Goal: Navigation & Orientation: Find specific page/section

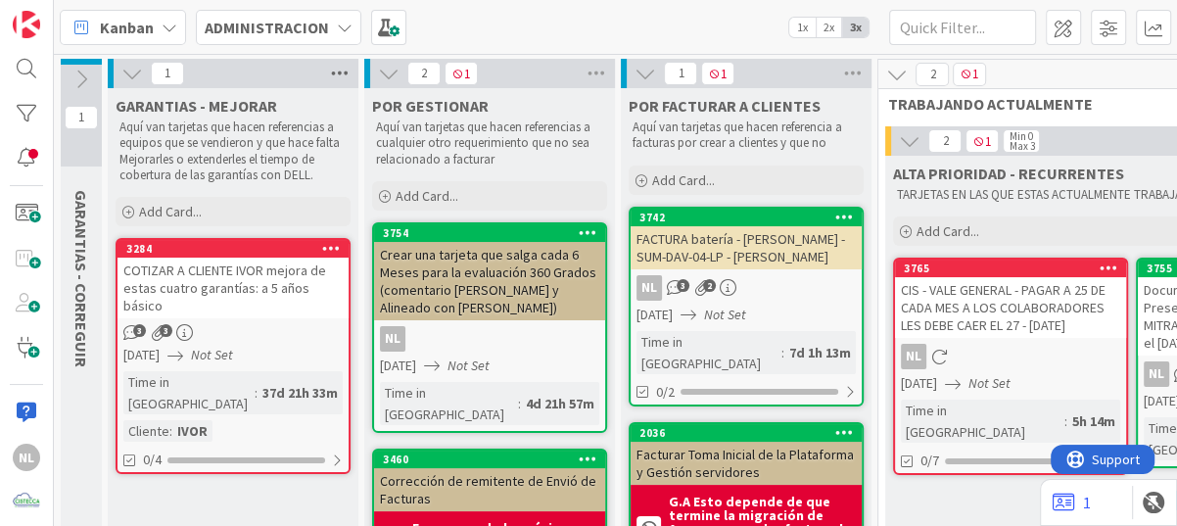
click at [343, 71] on icon at bounding box center [339, 73] width 25 height 29
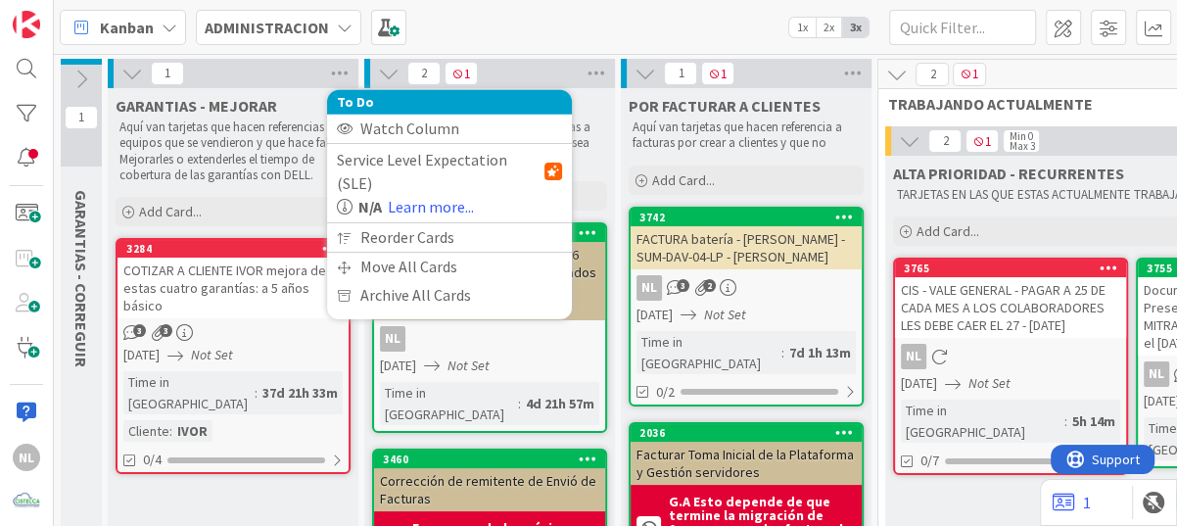
click at [127, 76] on icon at bounding box center [132, 74] width 22 height 22
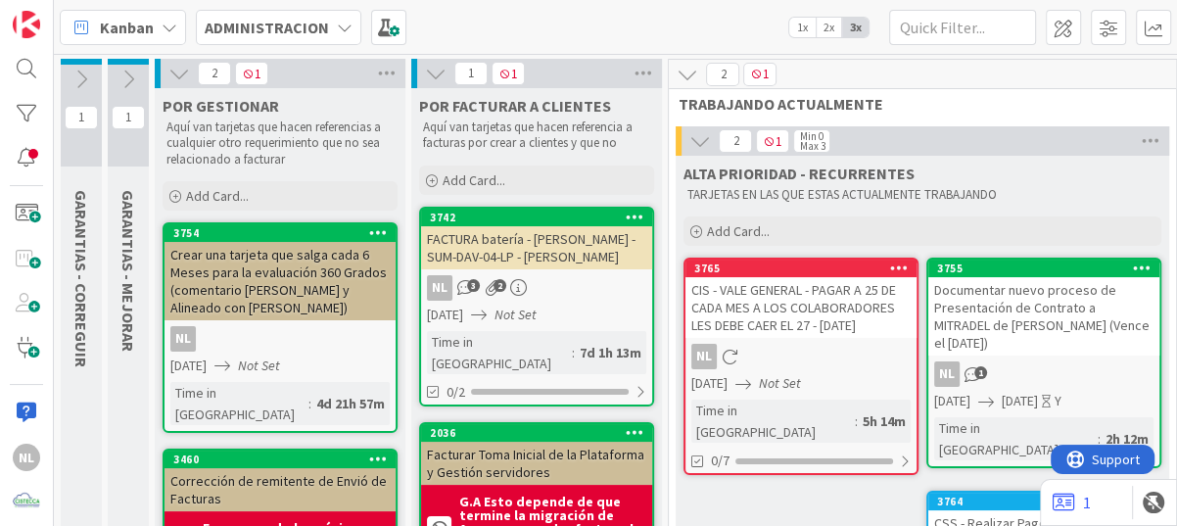
click at [176, 72] on icon at bounding box center [179, 74] width 22 height 22
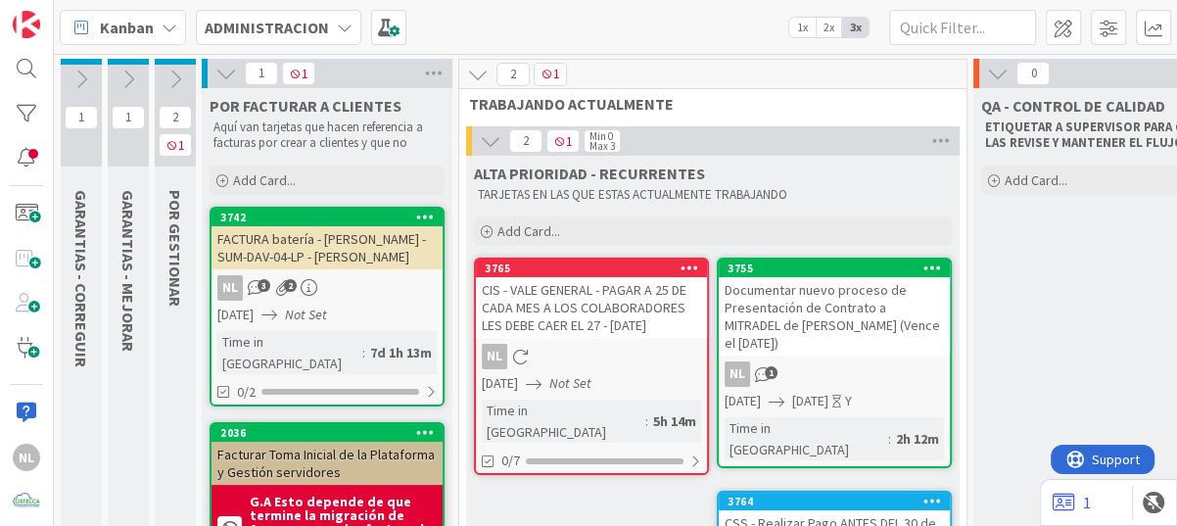
click at [214, 65] on button at bounding box center [225, 73] width 25 height 25
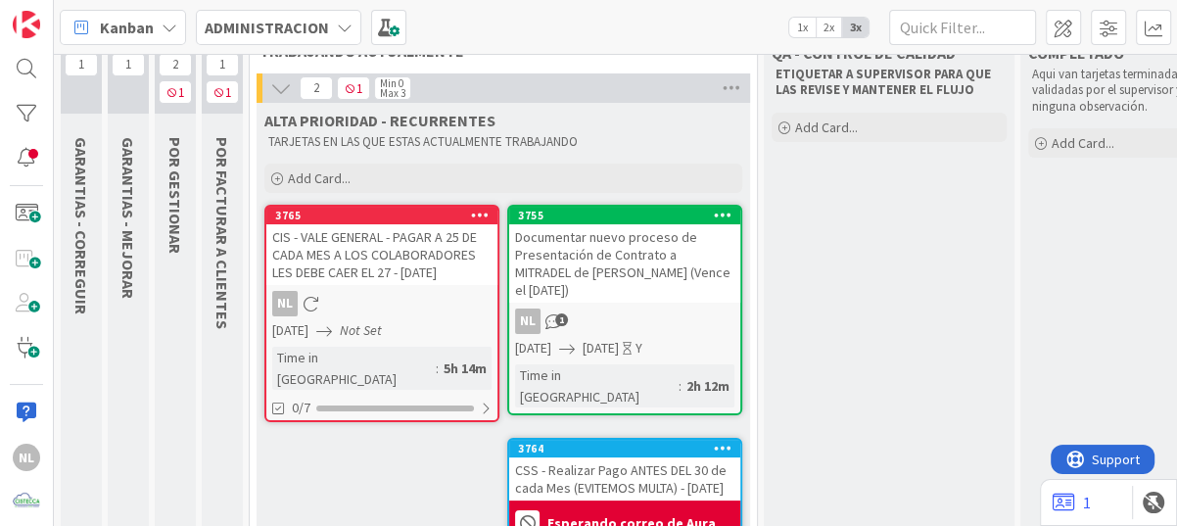
scroll to position [98, 0]
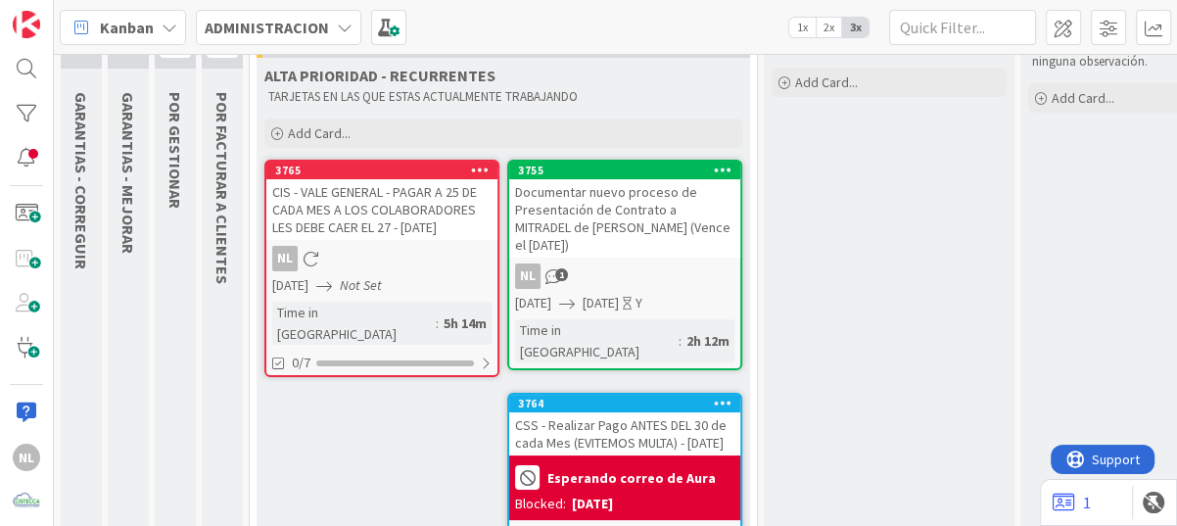
click at [390, 262] on div "NL" at bounding box center [381, 258] width 231 height 25
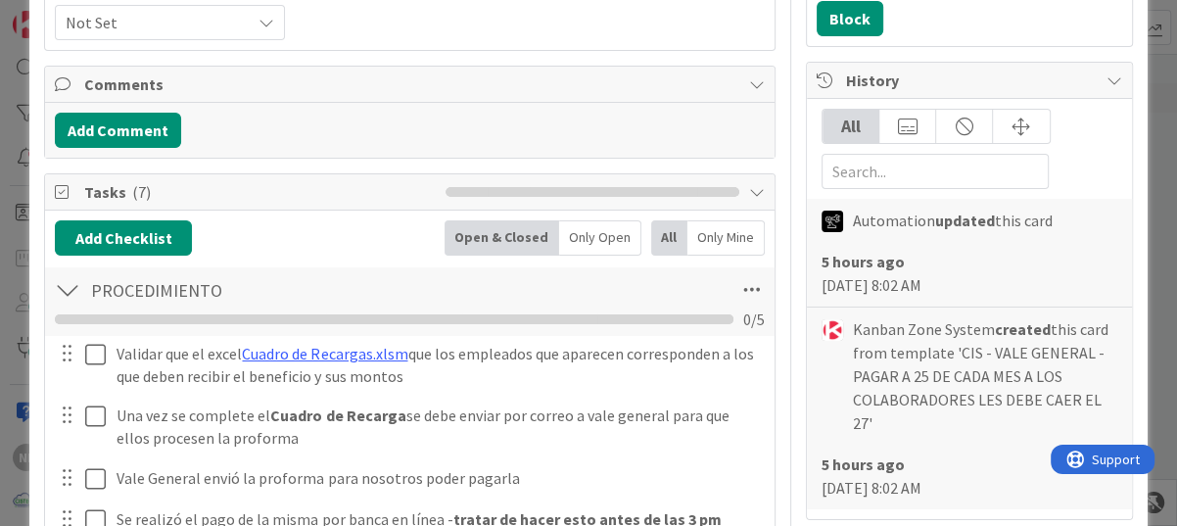
scroll to position [392, 0]
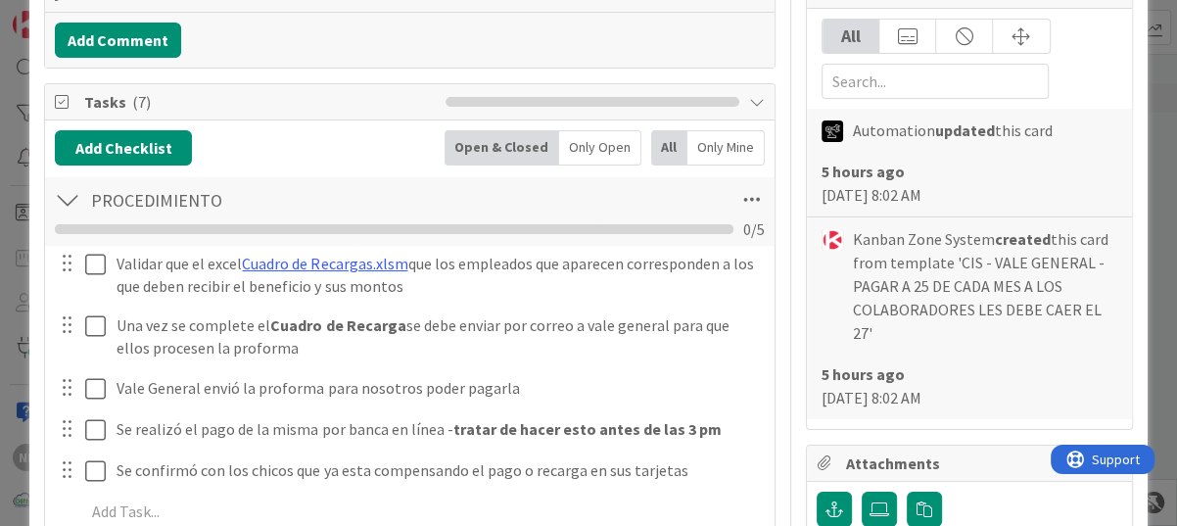
click at [333, 101] on span "Tasks ( 7 )" at bounding box center [259, 101] width 351 height 23
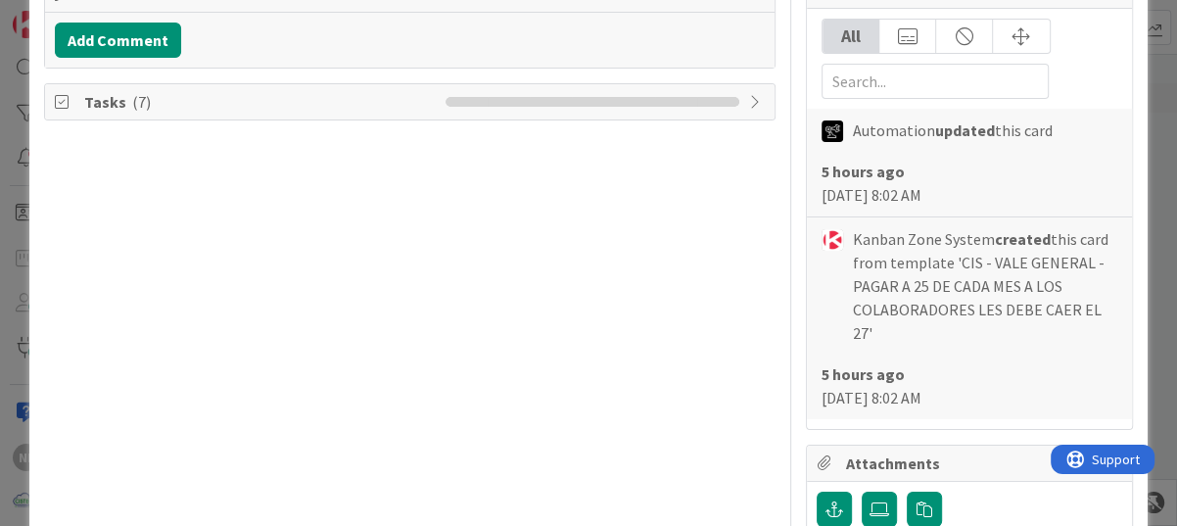
click at [323, 101] on span "Tasks ( 7 )" at bounding box center [259, 101] width 351 height 23
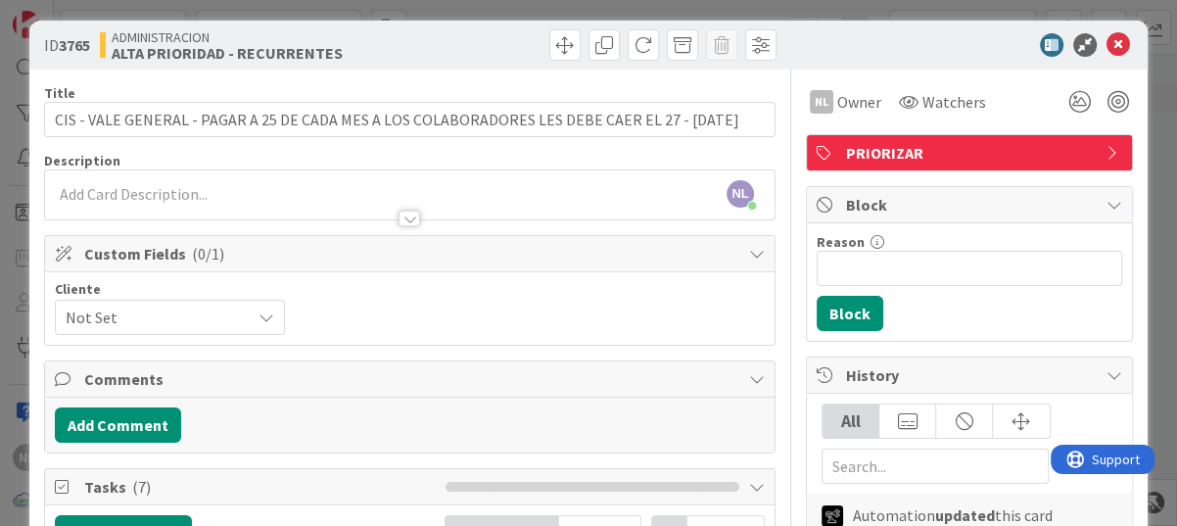
scroll to position [0, 0]
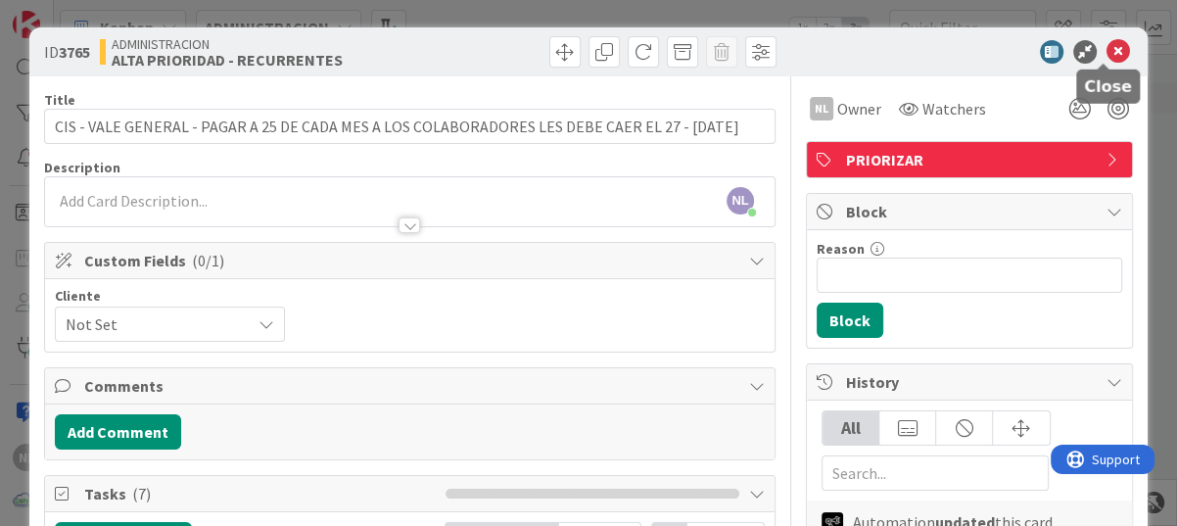
click at [1106, 50] on icon at bounding box center [1117, 51] width 23 height 23
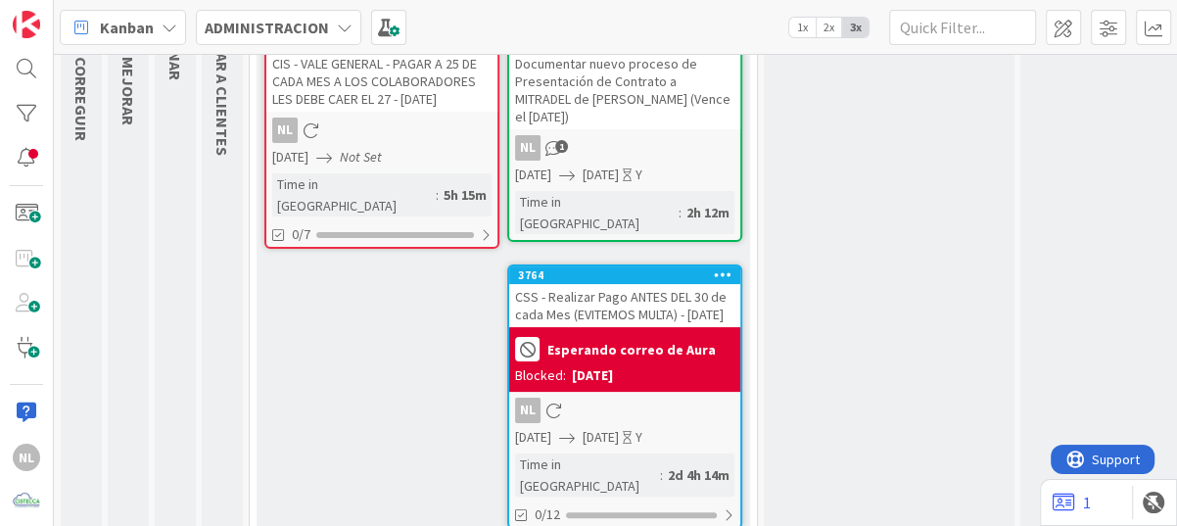
scroll to position [253, 0]
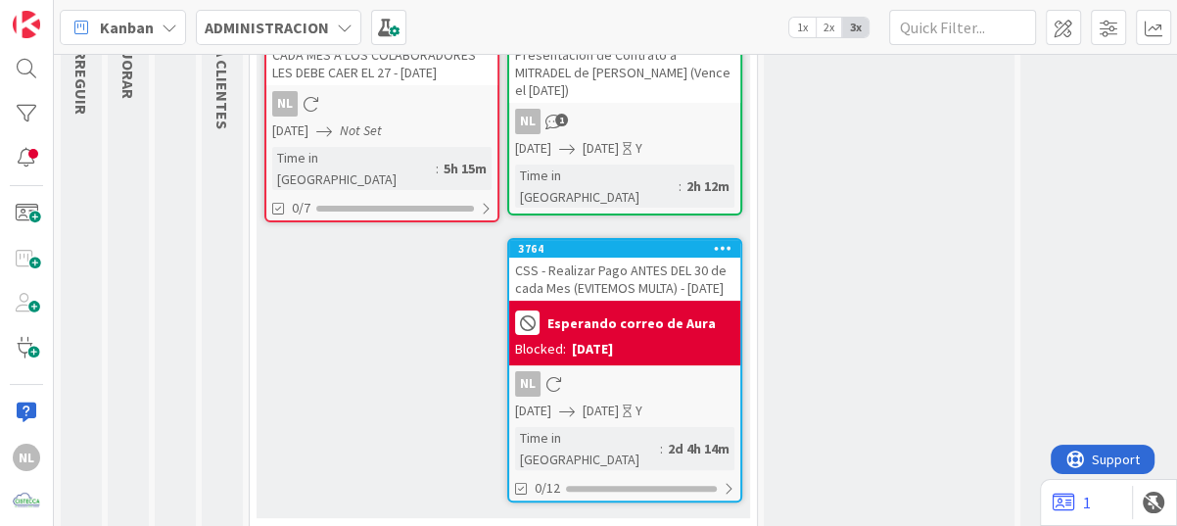
click at [668, 282] on div "CSS - Realizar Pago ANTES DEL 30 de cada Mes (EVITEMOS MULTA) - [DATE]" at bounding box center [624, 278] width 231 height 43
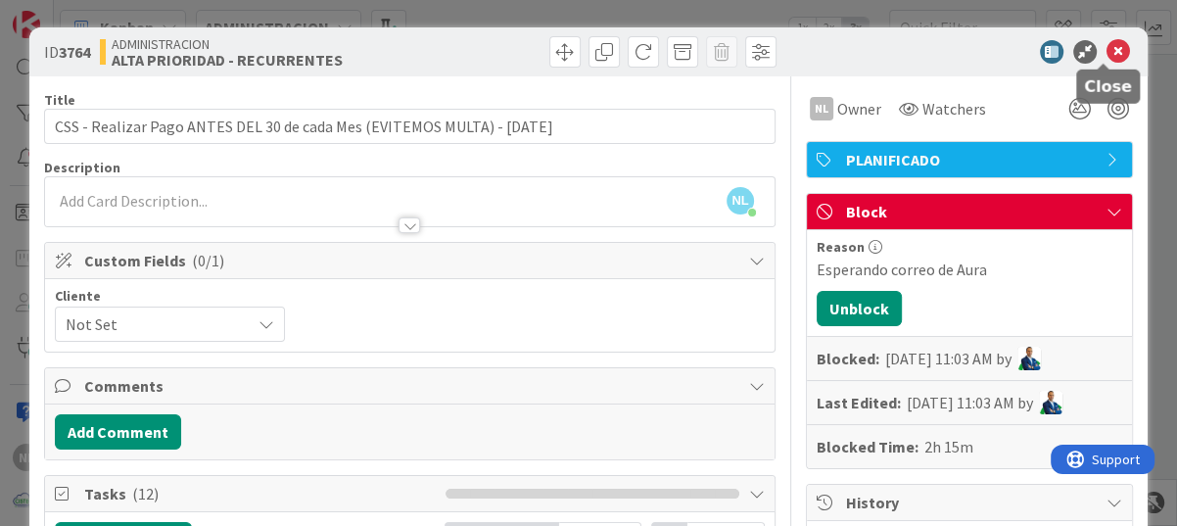
click at [1115, 53] on div at bounding box center [959, 51] width 347 height 23
click at [1106, 52] on icon at bounding box center [1117, 51] width 23 height 23
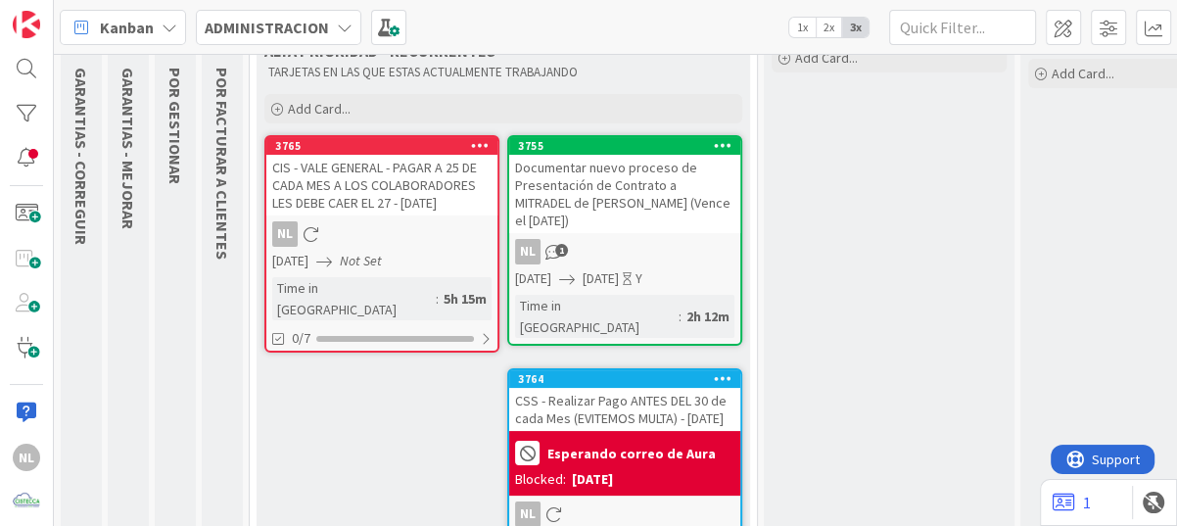
scroll to position [155, 0]
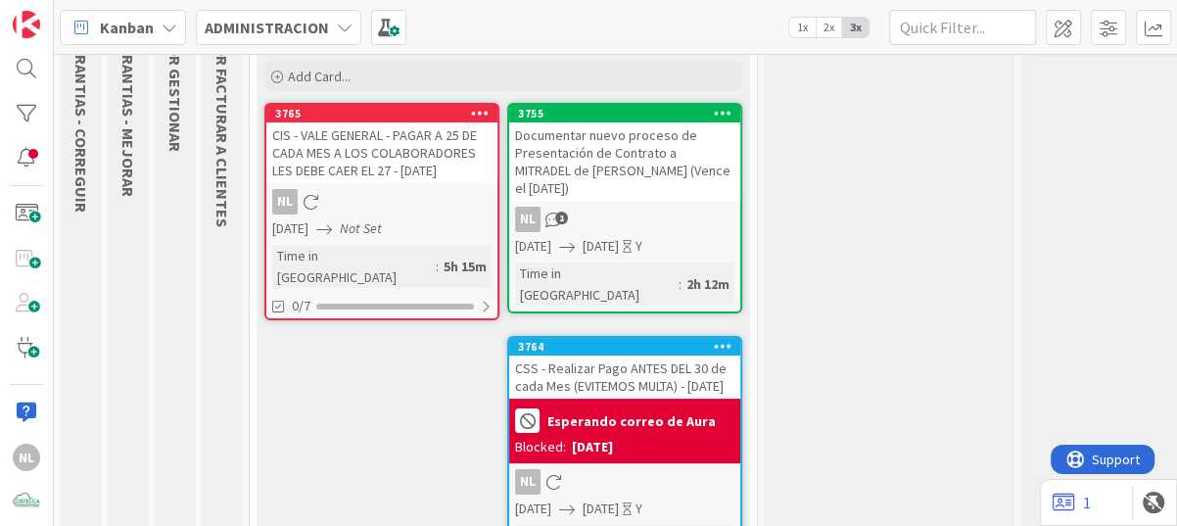
click at [696, 380] on div "CSS - Realizar Pago ANTES DEL 30 de cada Mes (EVITEMOS MULTA) - [DATE]" at bounding box center [624, 376] width 231 height 43
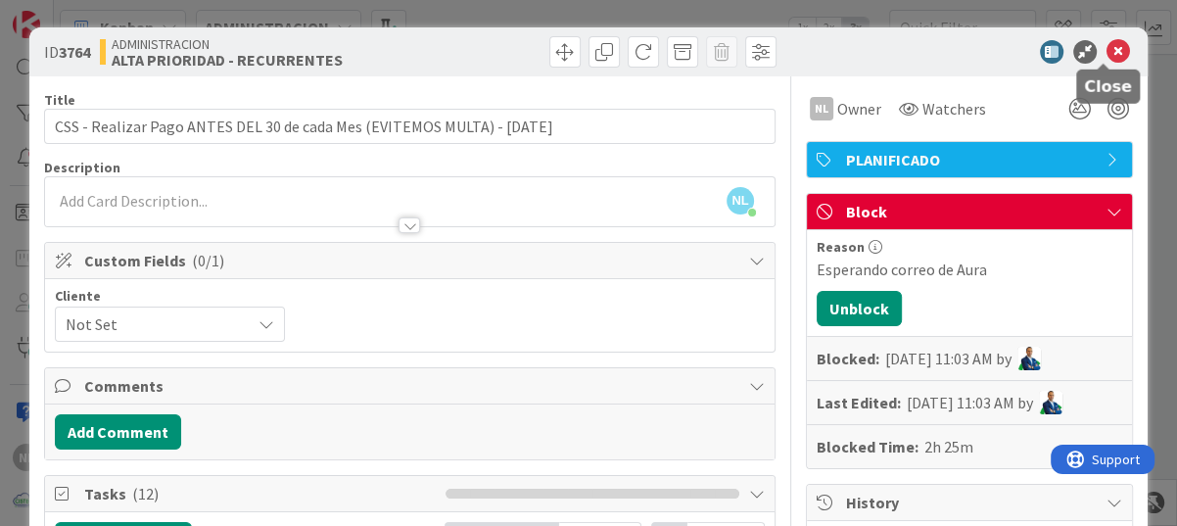
click at [1106, 51] on icon at bounding box center [1117, 51] width 23 height 23
